Goal: Navigation & Orientation: Find specific page/section

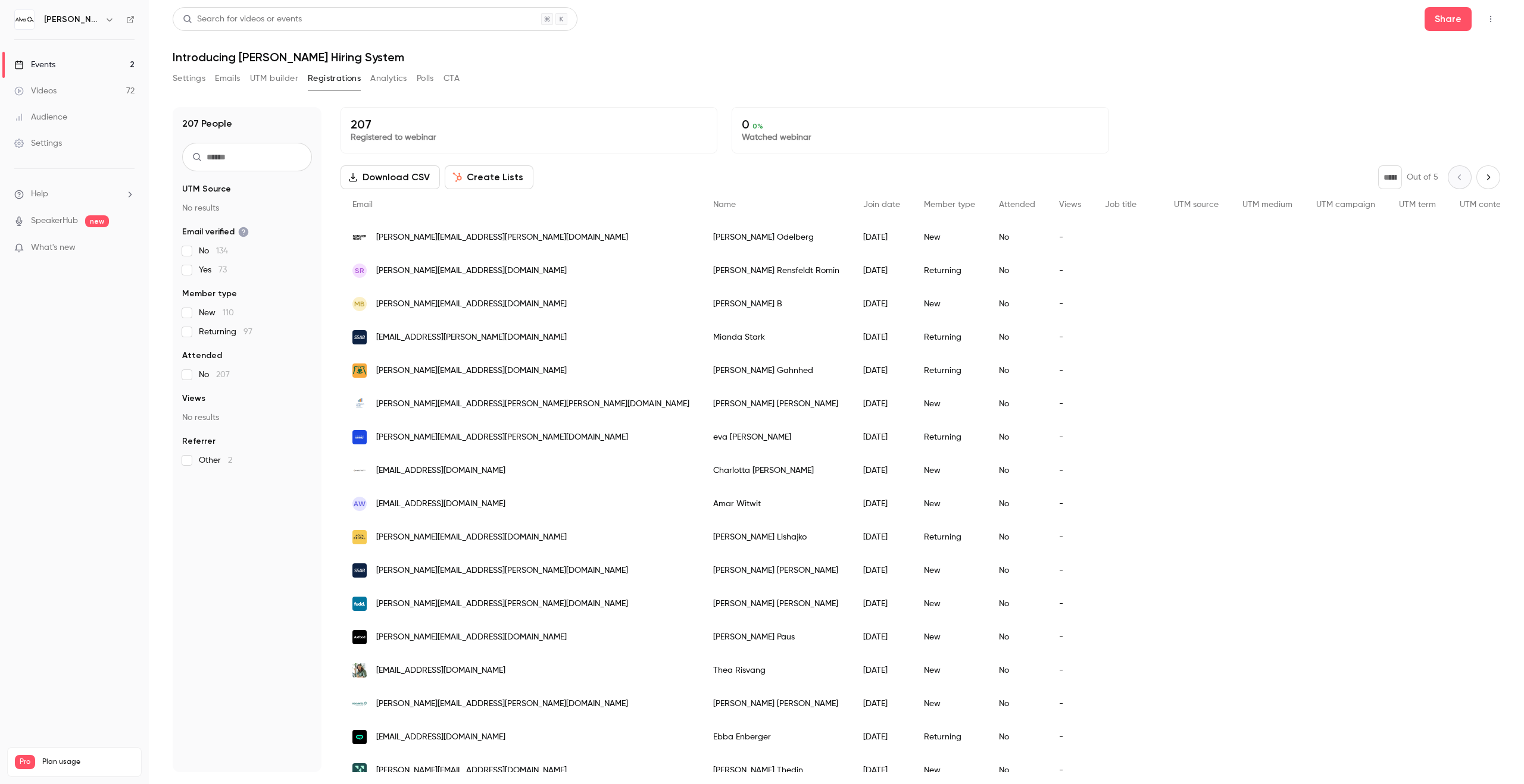
click at [85, 56] on link "Events 2" at bounding box center [74, 65] width 149 height 26
